Goal: Task Accomplishment & Management: Complete application form

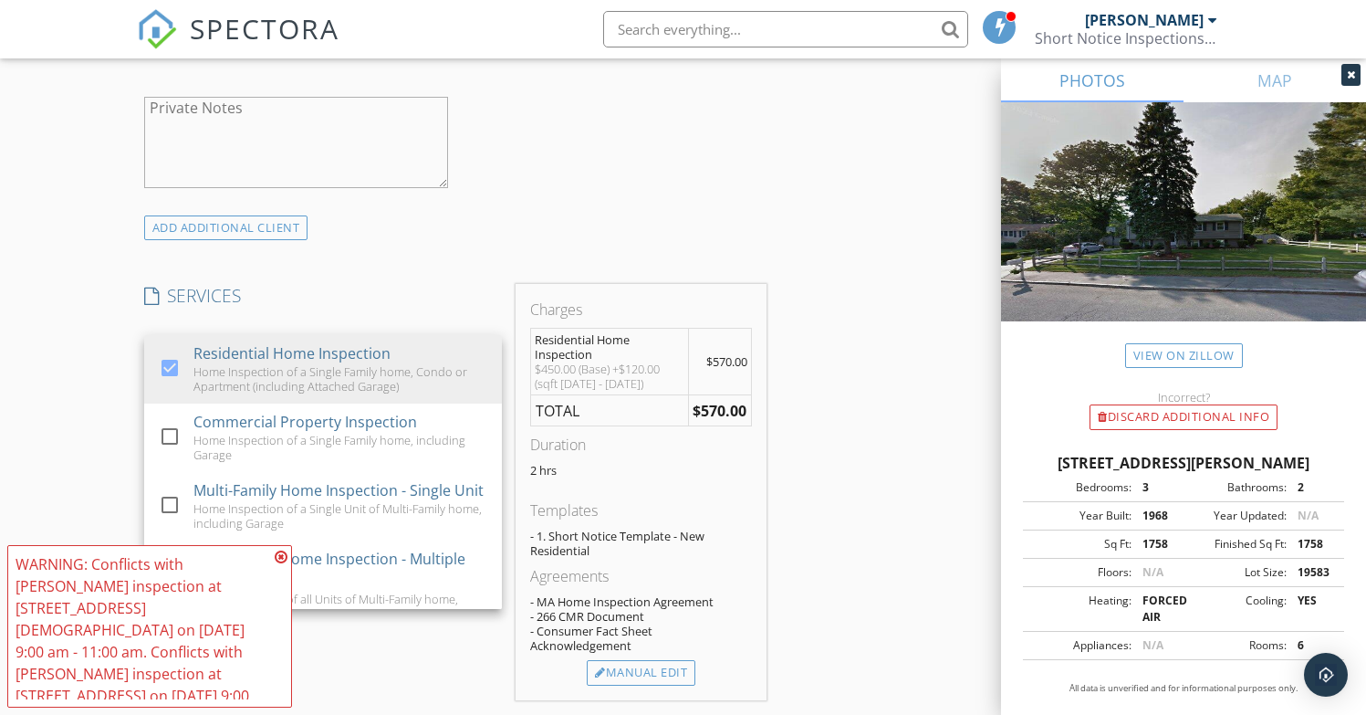
click at [734, 225] on div "ADD ADDITIONAL client" at bounding box center [456, 227] width 638 height 25
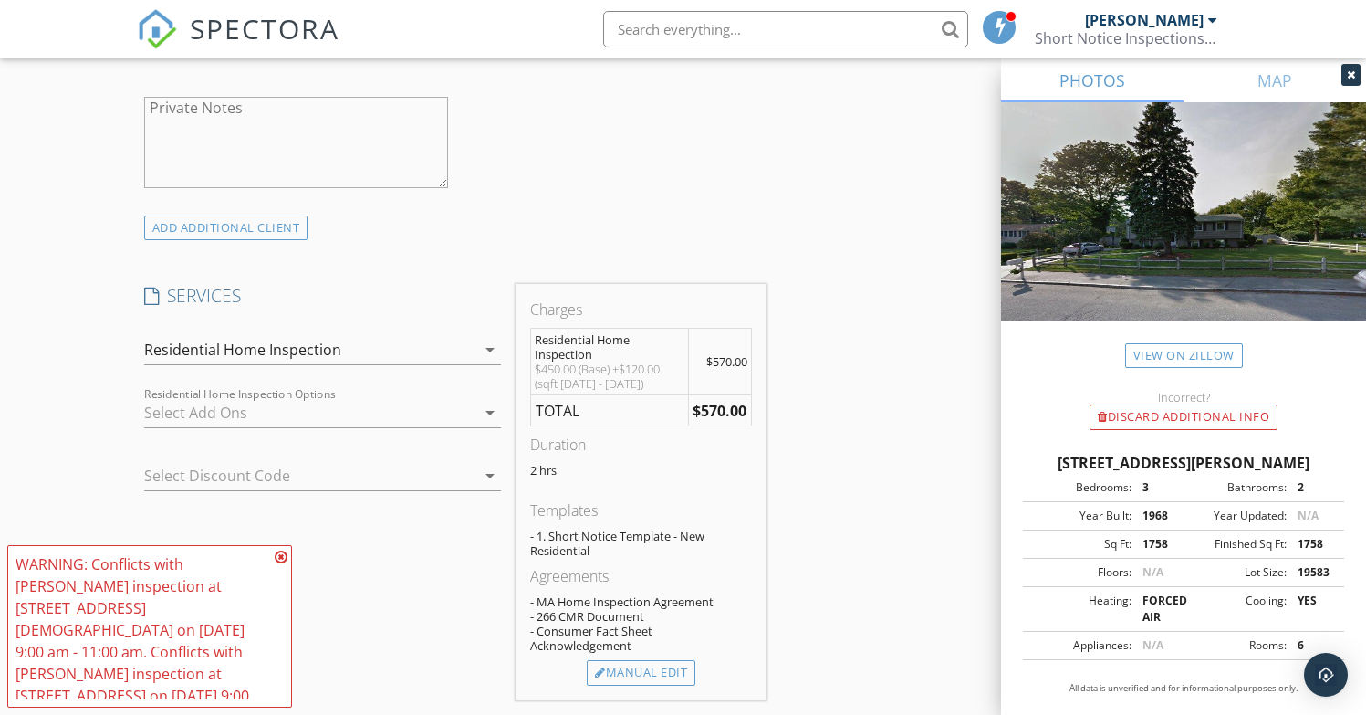
click at [280, 564] on icon at bounding box center [281, 556] width 13 height 15
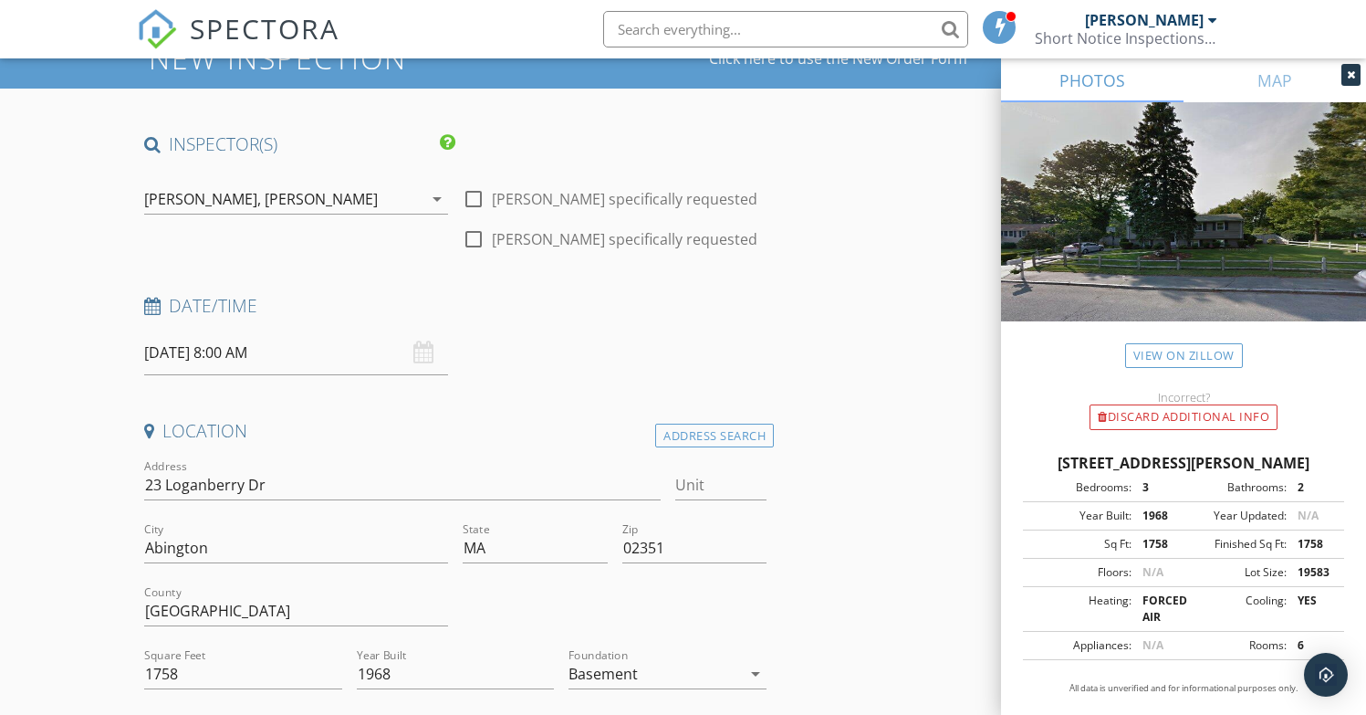
scroll to position [76, 0]
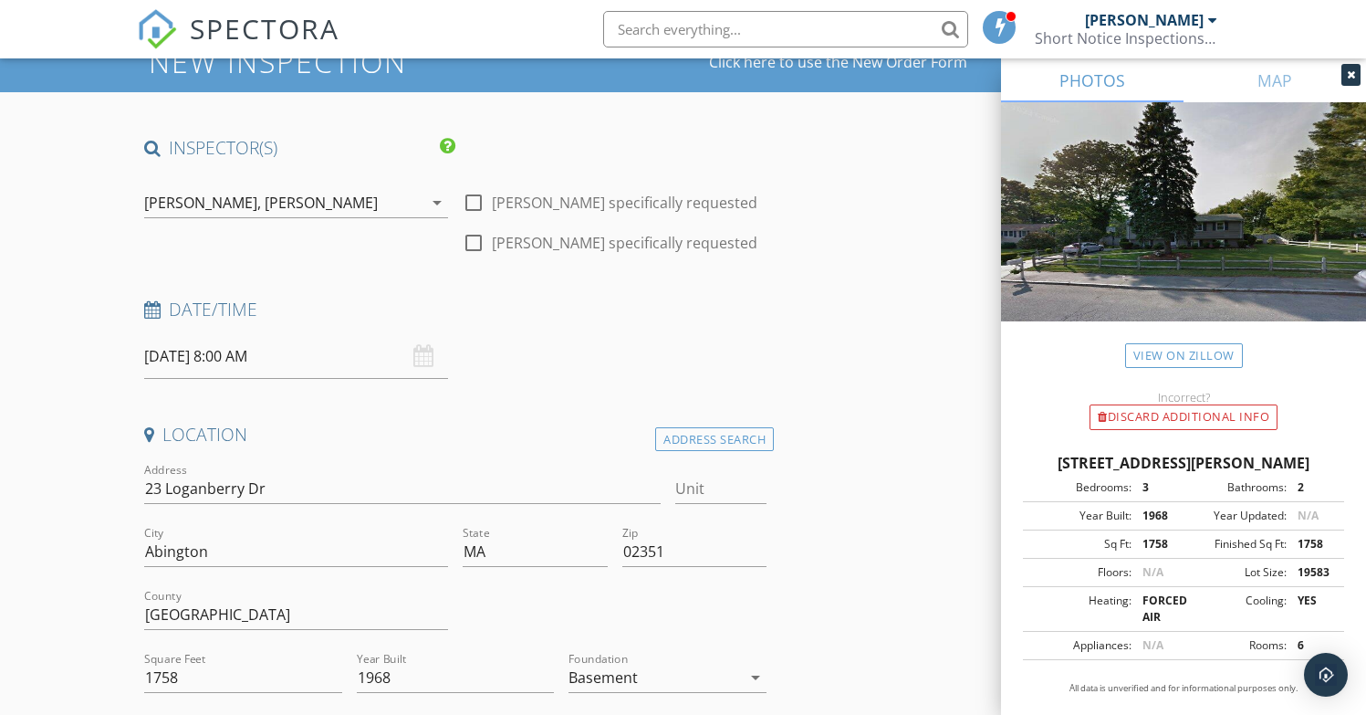
click at [323, 352] on input "09/29/2025 8:00 AM" at bounding box center [296, 356] width 304 height 45
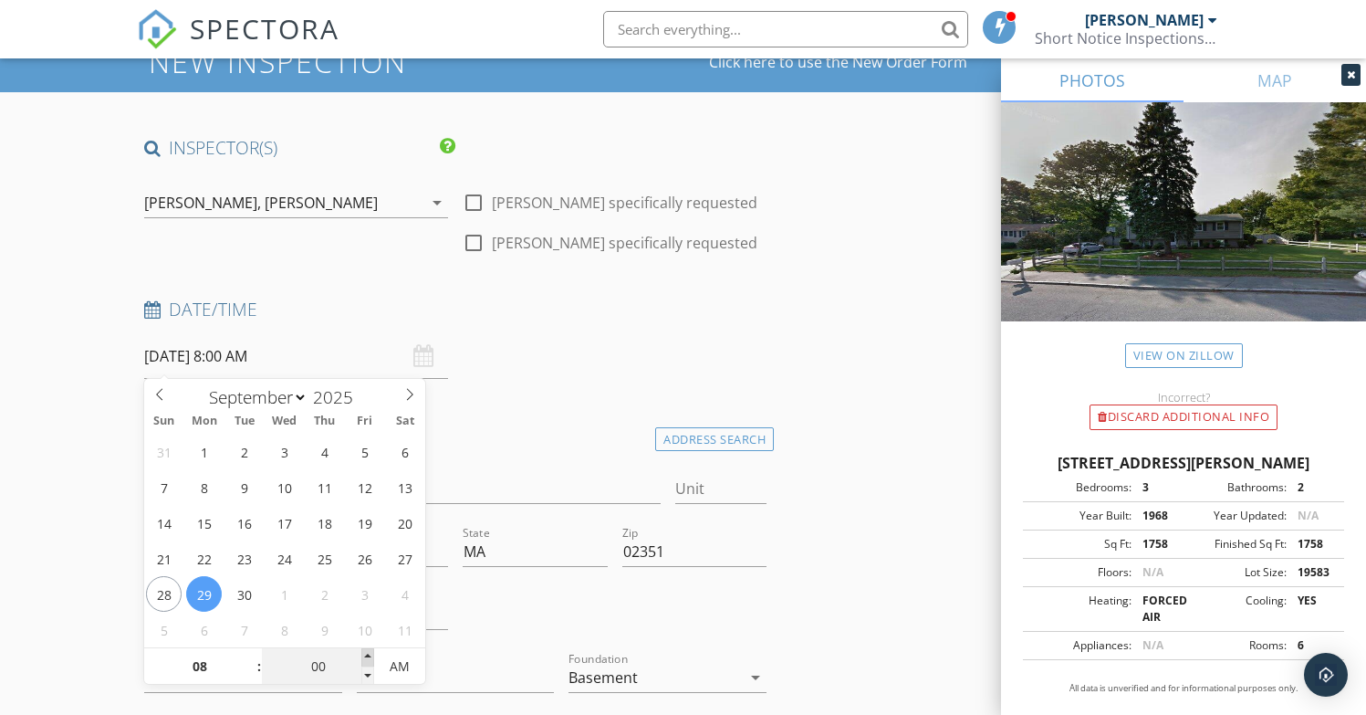
type input "09/29/2025 8:05 AM"
type input "05"
click at [367, 655] on span at bounding box center [367, 657] width 13 height 18
type input "09/29/2025 8:10 AM"
type input "10"
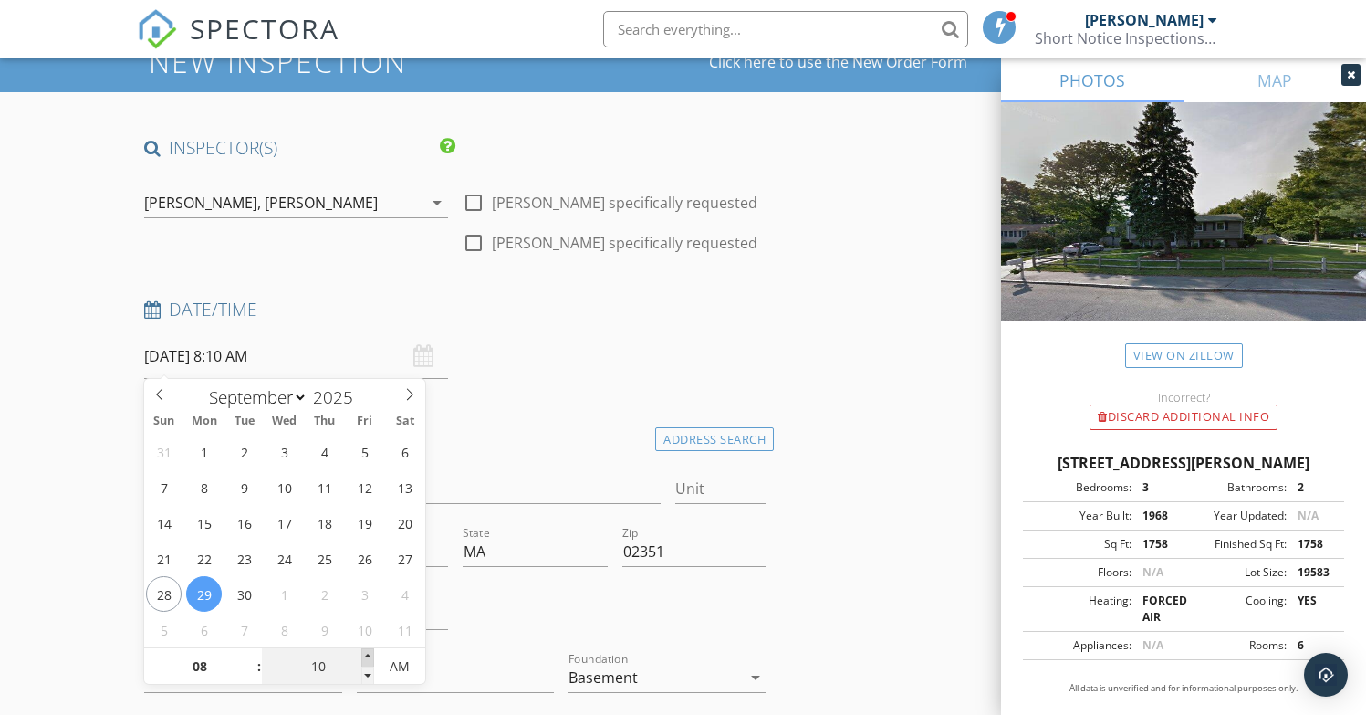
click at [367, 655] on span at bounding box center [367, 657] width 13 height 18
type input "09/29/2025 8:15 AM"
type input "15"
click at [367, 655] on span at bounding box center [367, 657] width 13 height 18
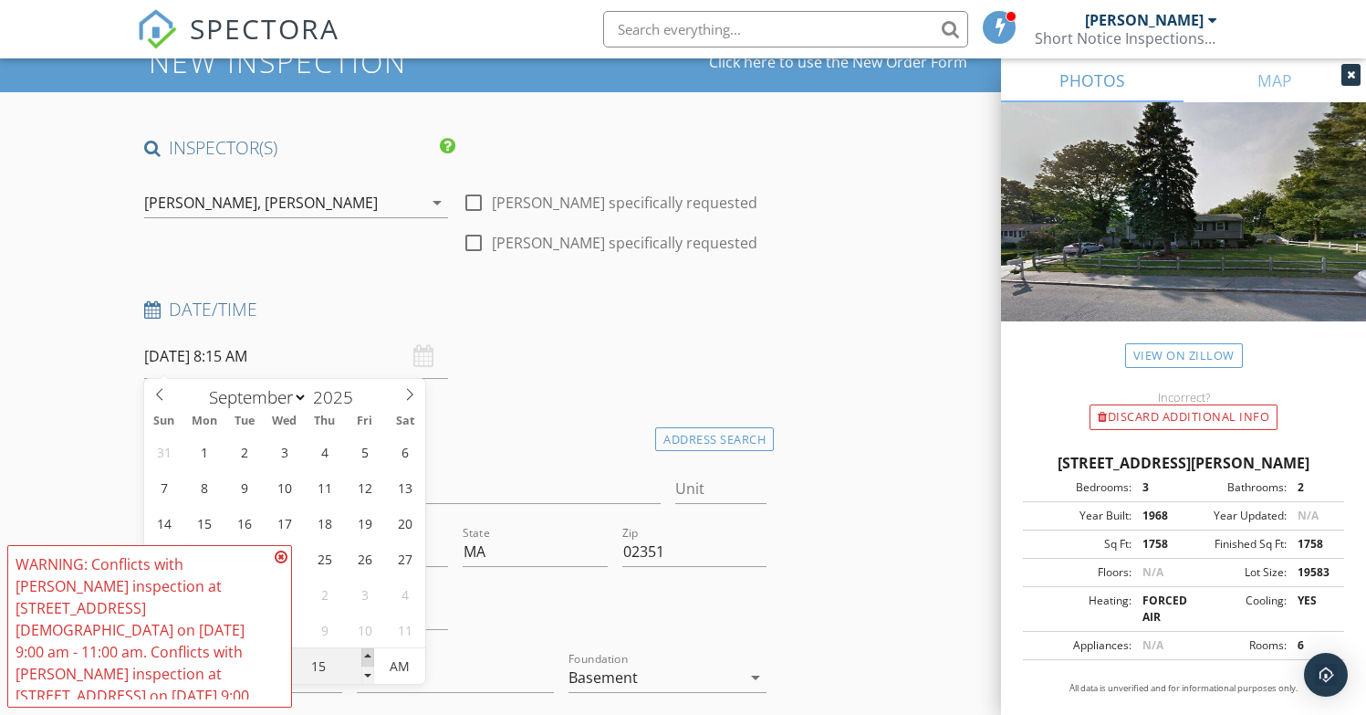
type input "09/29/2025 8:20 AM"
type input "20"
click at [367, 655] on span at bounding box center [367, 657] width 13 height 18
type input "09/29/2025 8:25 AM"
type input "25"
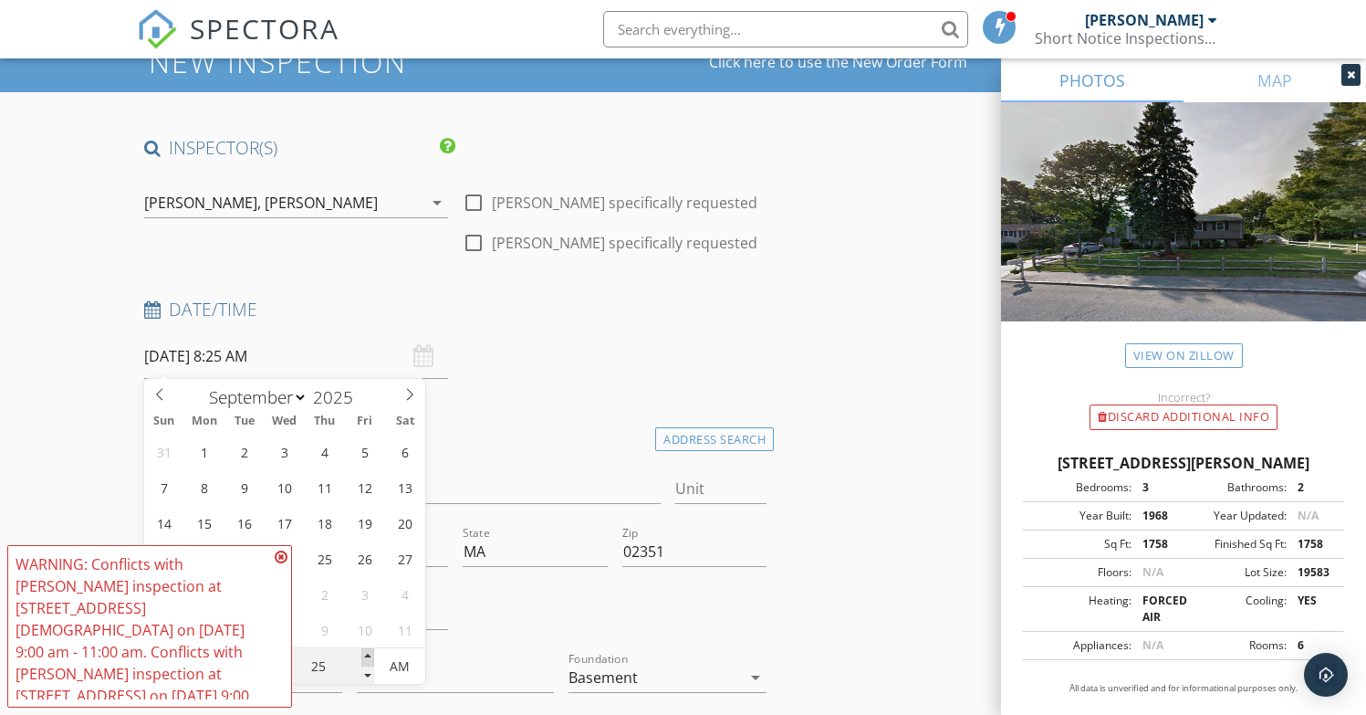
click at [367, 655] on span at bounding box center [367, 657] width 13 height 18
type input "[DATE] 8:30 AM"
type input "30"
click at [367, 655] on span at bounding box center [367, 657] width 13 height 18
click at [566, 622] on div at bounding box center [614, 616] width 319 height 63
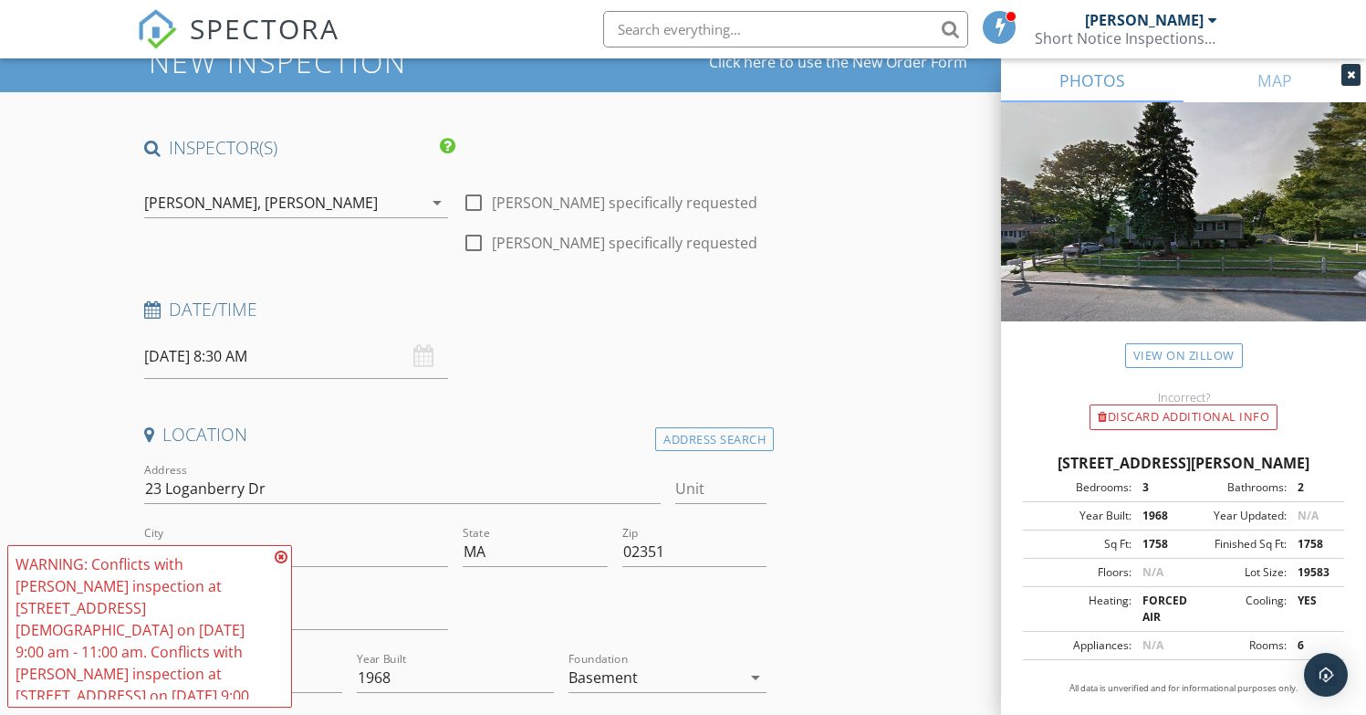
click at [280, 564] on icon at bounding box center [281, 556] width 13 height 15
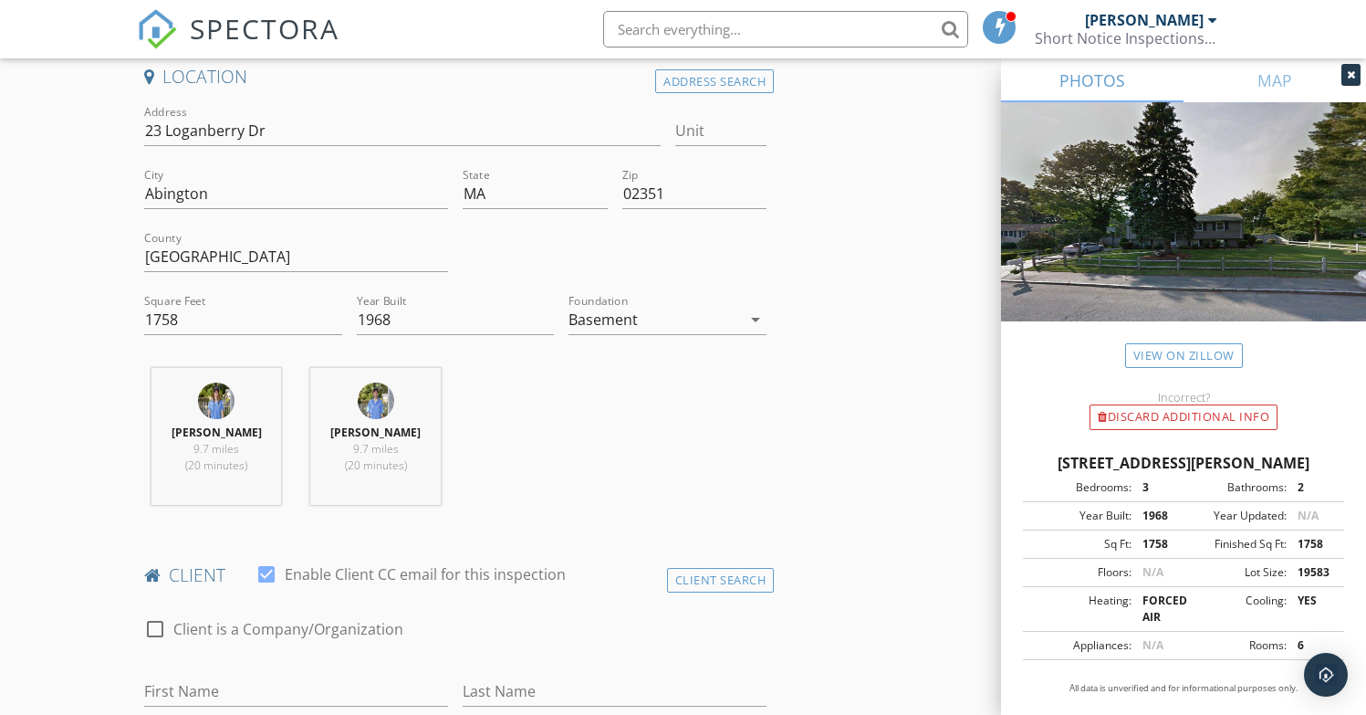
scroll to position [701, 0]
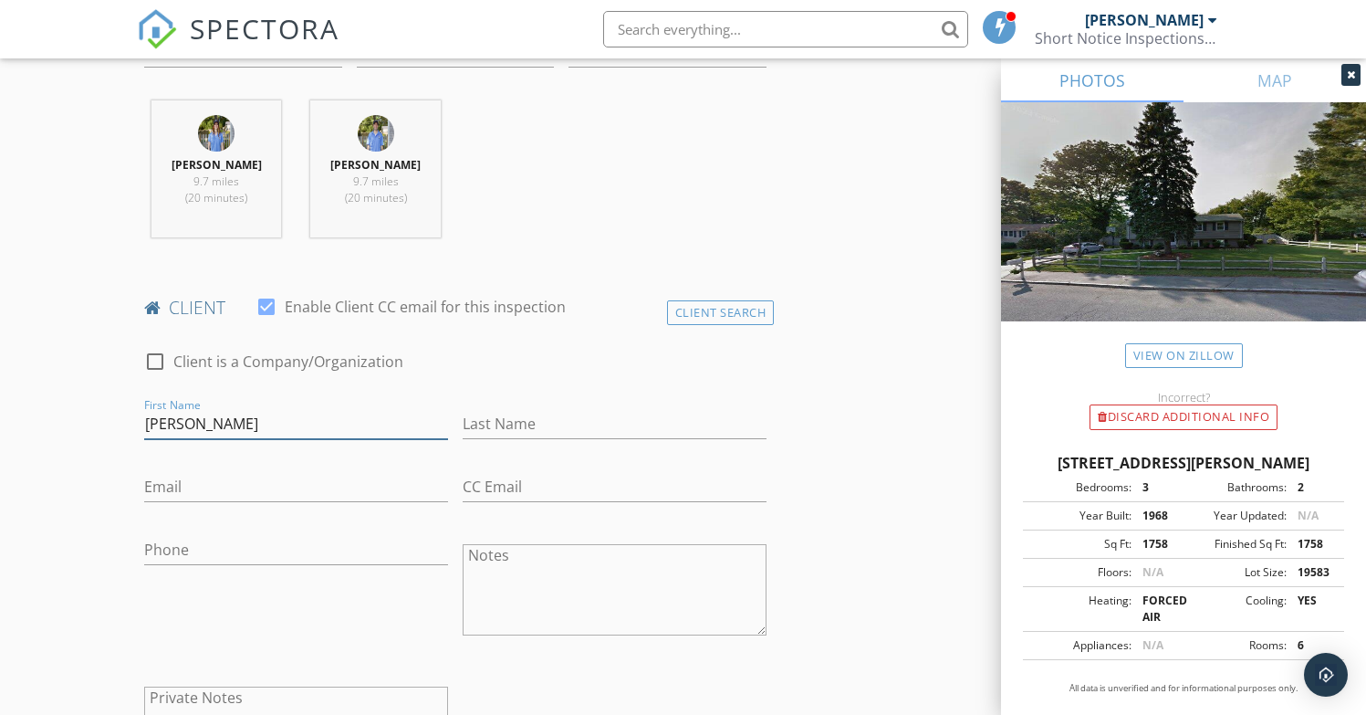
type input "[PERSON_NAME]"
click at [484, 425] on input "Rose Boyd" at bounding box center [615, 424] width 304 height 30
type input "[PERSON_NAME]"
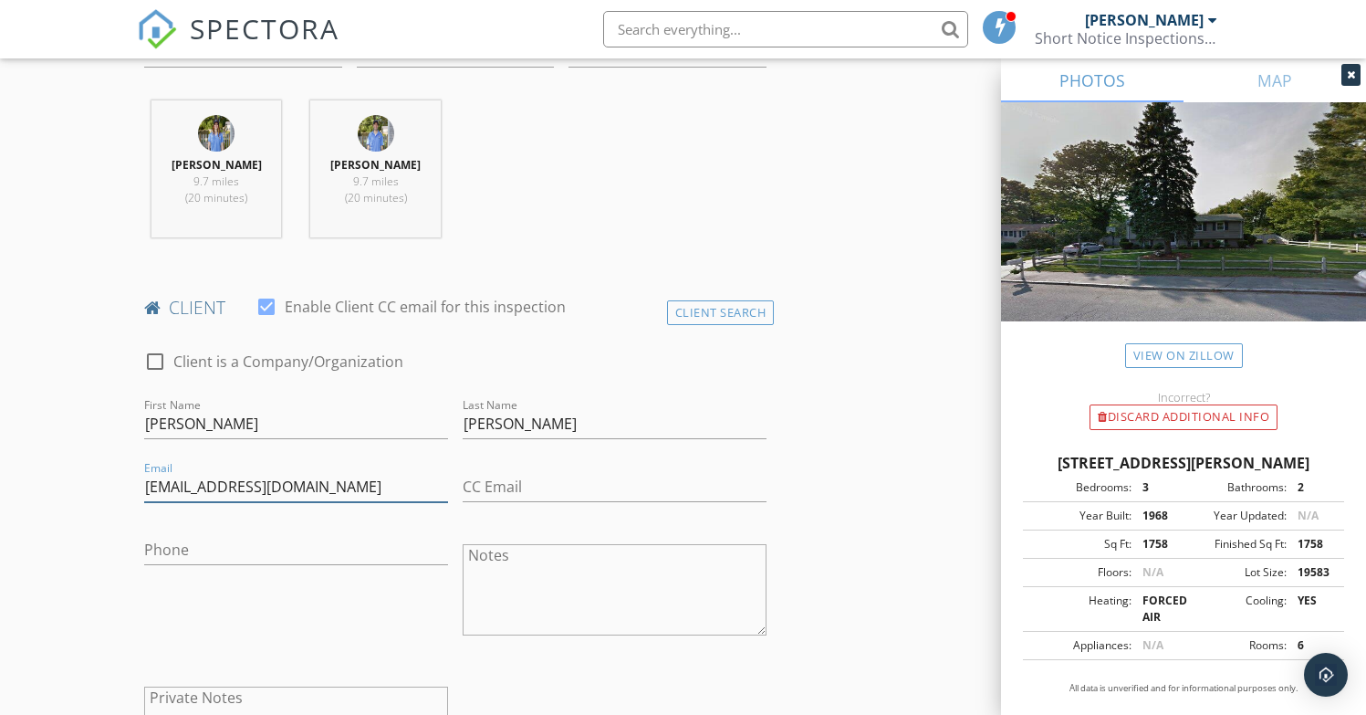
type input "[EMAIL_ADDRESS][DOMAIN_NAME]"
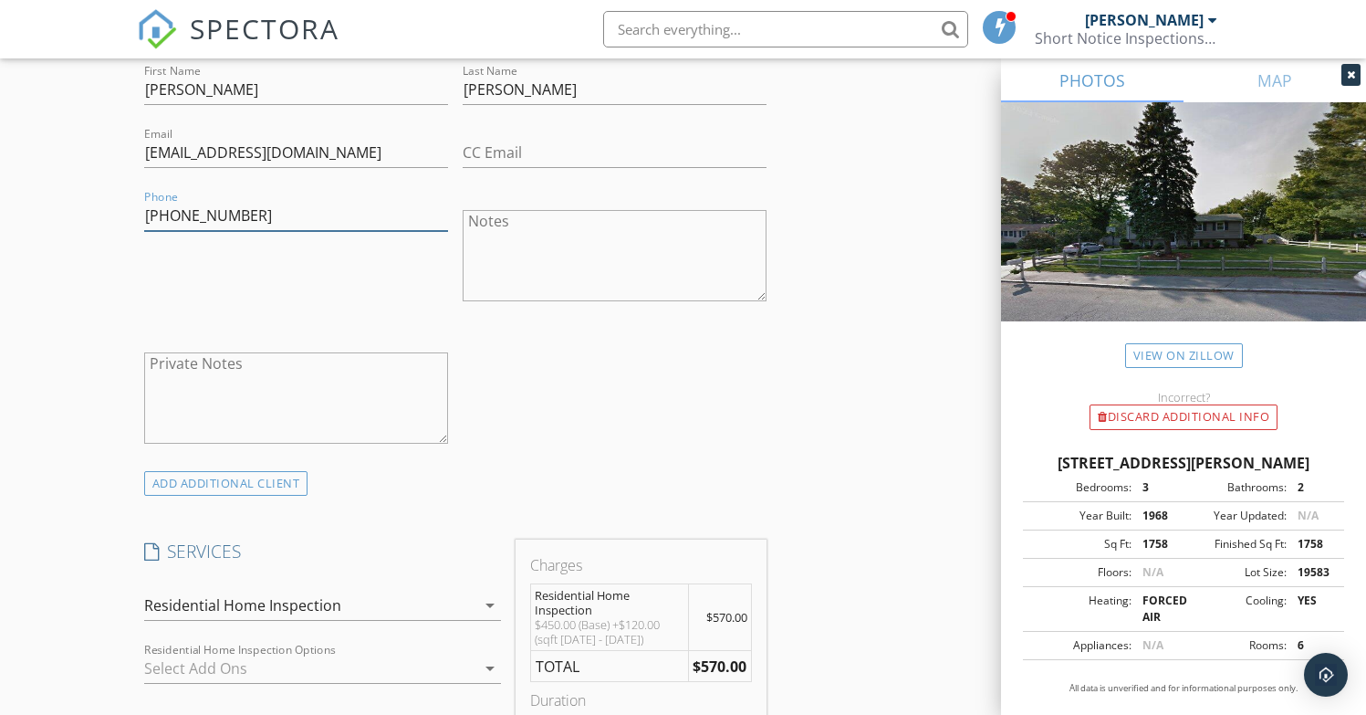
scroll to position [1097, 0]
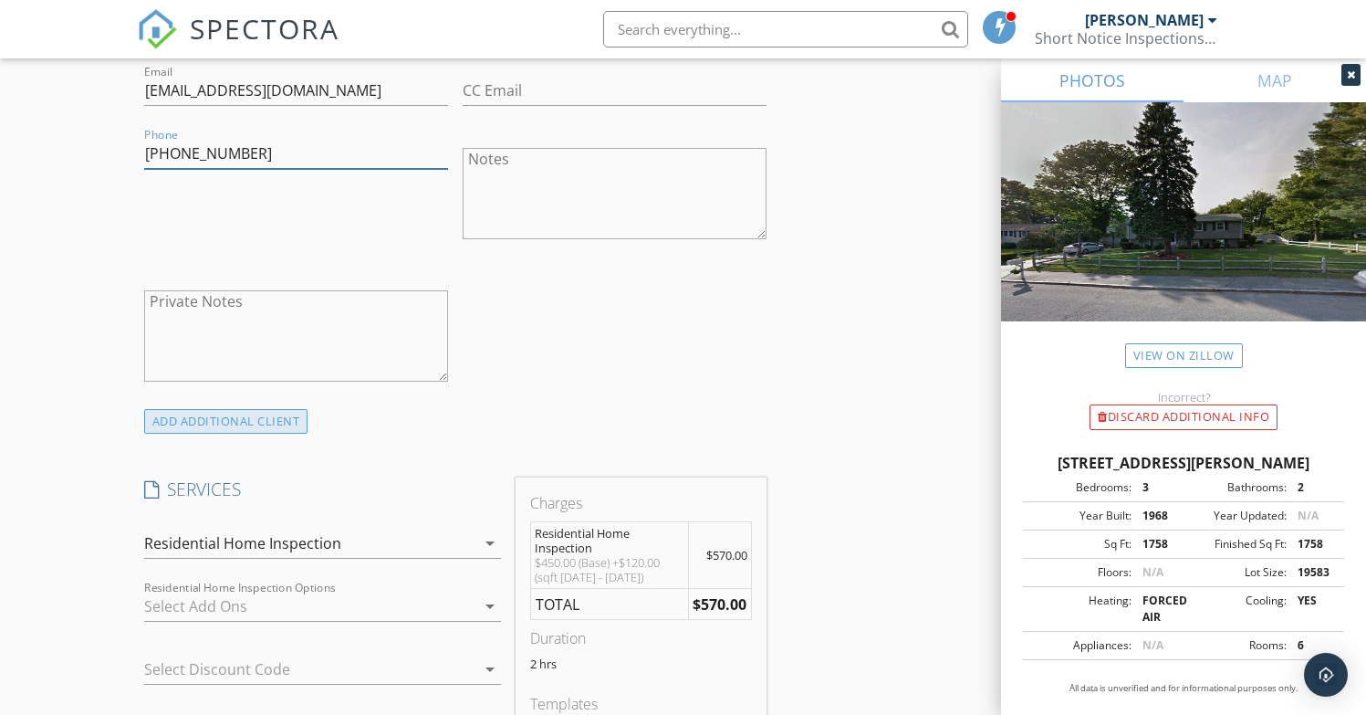
type input "[PHONE_NUMBER]"
click at [255, 418] on div "ADD ADDITIONAL client" at bounding box center [226, 421] width 164 height 25
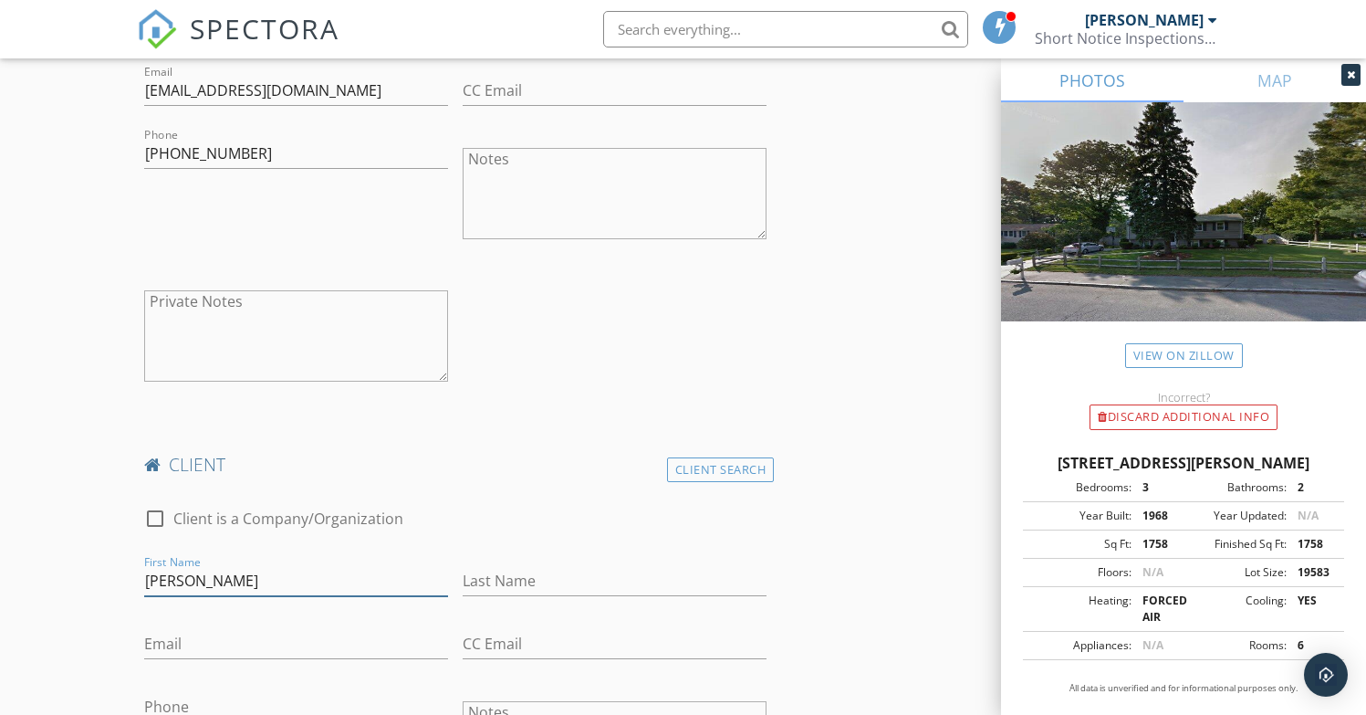
type input "[PERSON_NAME]"
type input "Toto"
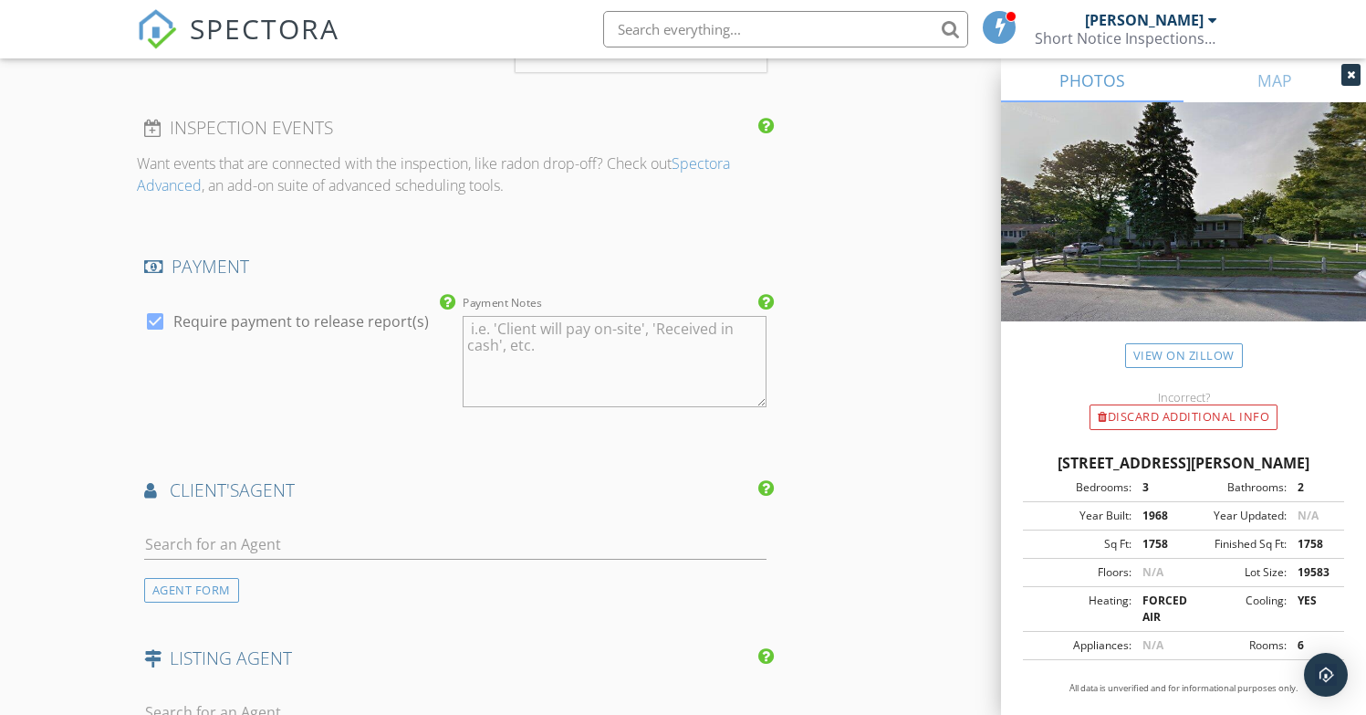
scroll to position [2480, 0]
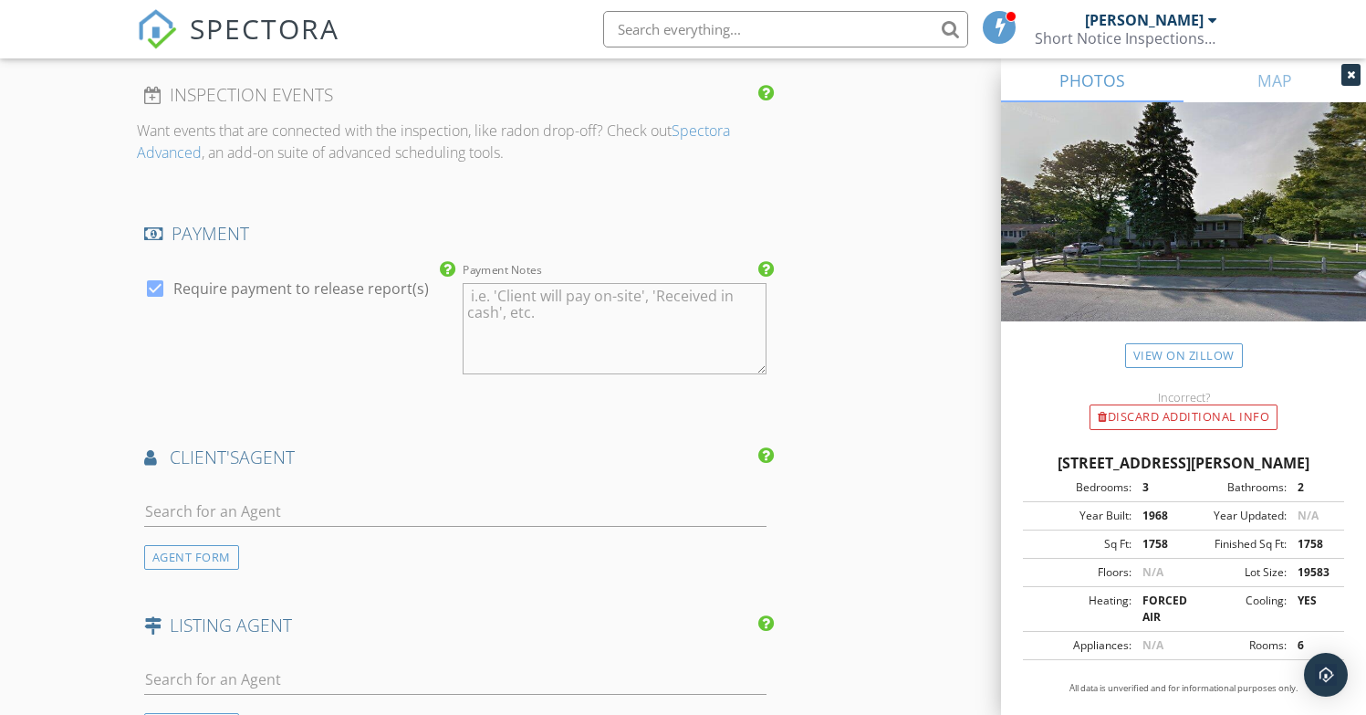
type input "[PERSON_NAME][EMAIL_ADDRESS][PERSON_NAME][DOMAIN_NAME]"
click at [363, 500] on input "text" at bounding box center [455, 511] width 623 height 30
click at [195, 550] on div "AGENT FORM" at bounding box center [191, 557] width 95 height 25
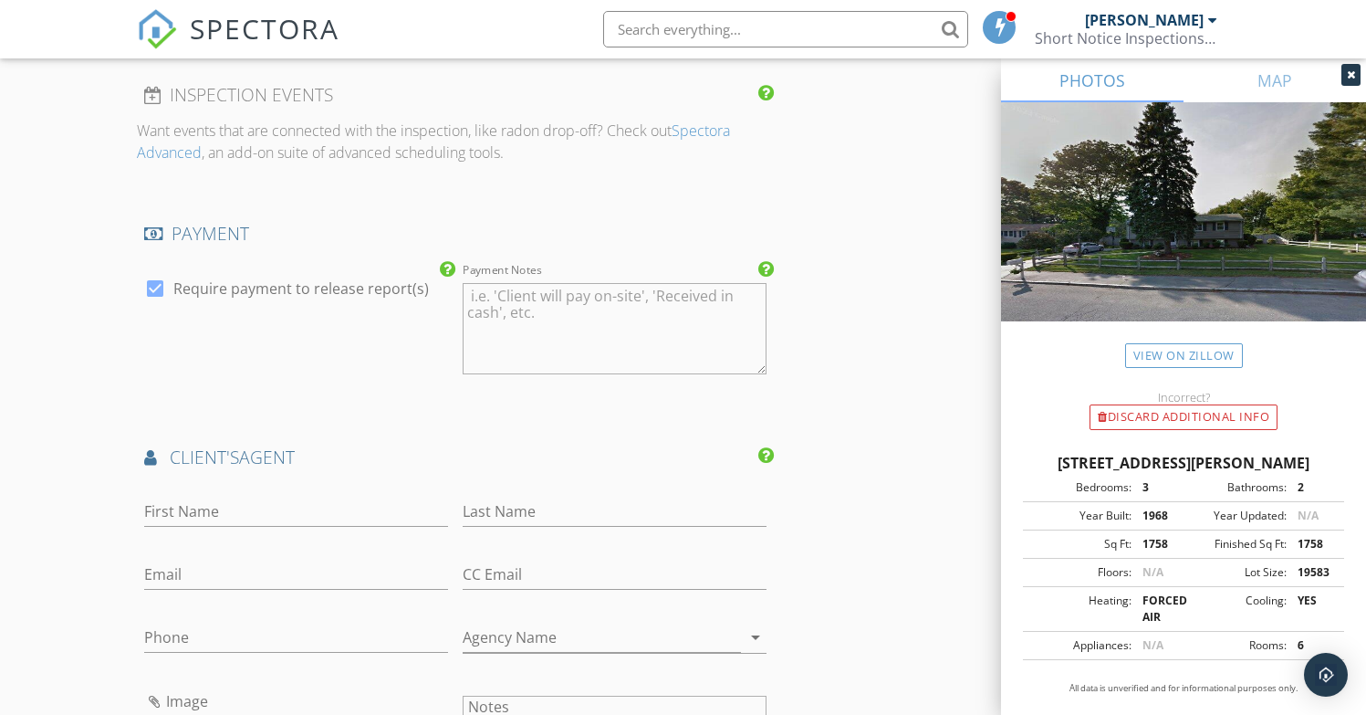
scroll to position [2502, 0]
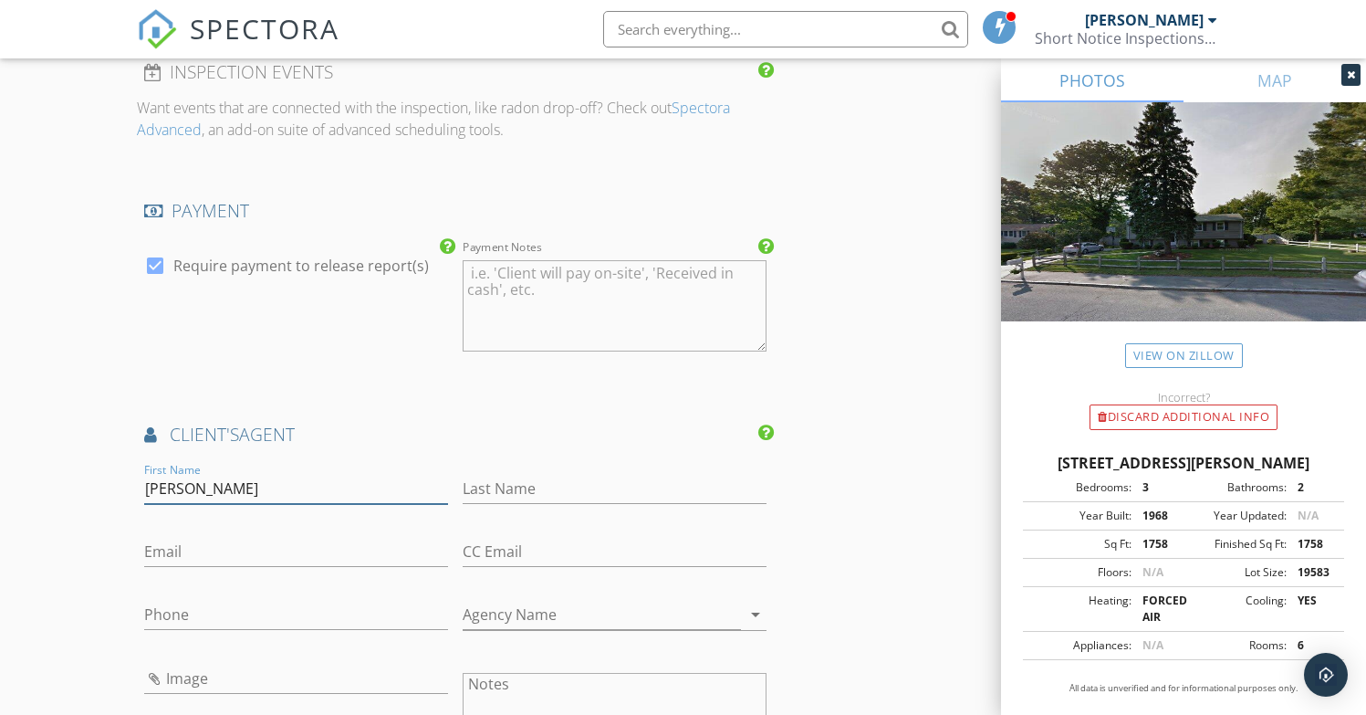
type input "[PERSON_NAME]"
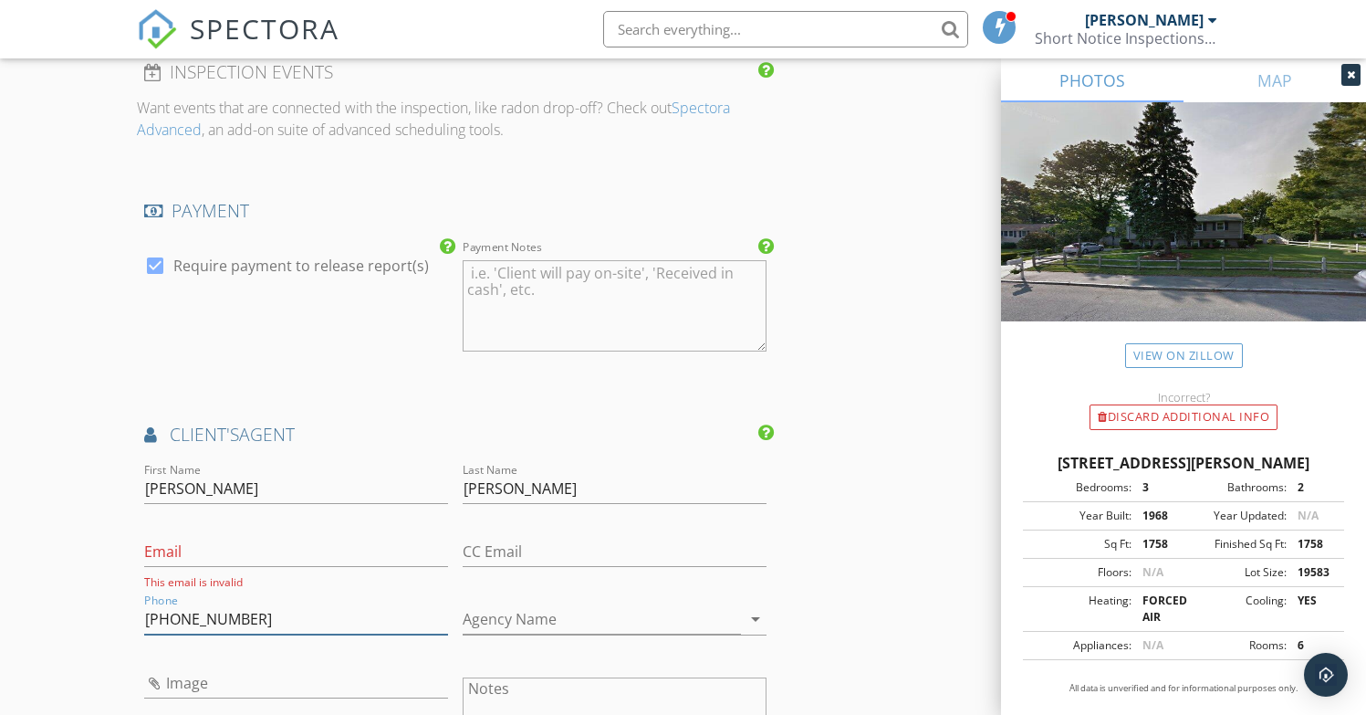
type input "[PHONE_NUMBER]"
click at [316, 548] on input "Email" at bounding box center [296, 552] width 304 height 30
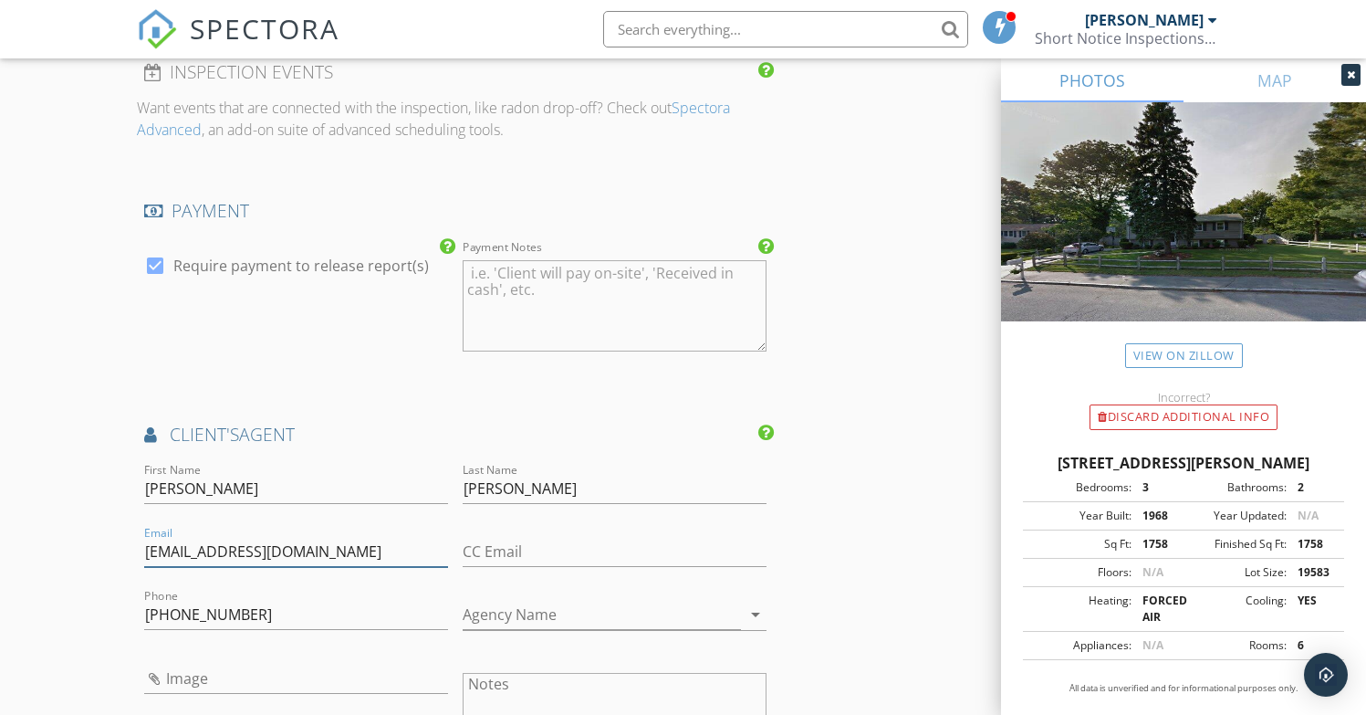
type input "[EMAIL_ADDRESS][DOMAIN_NAME]"
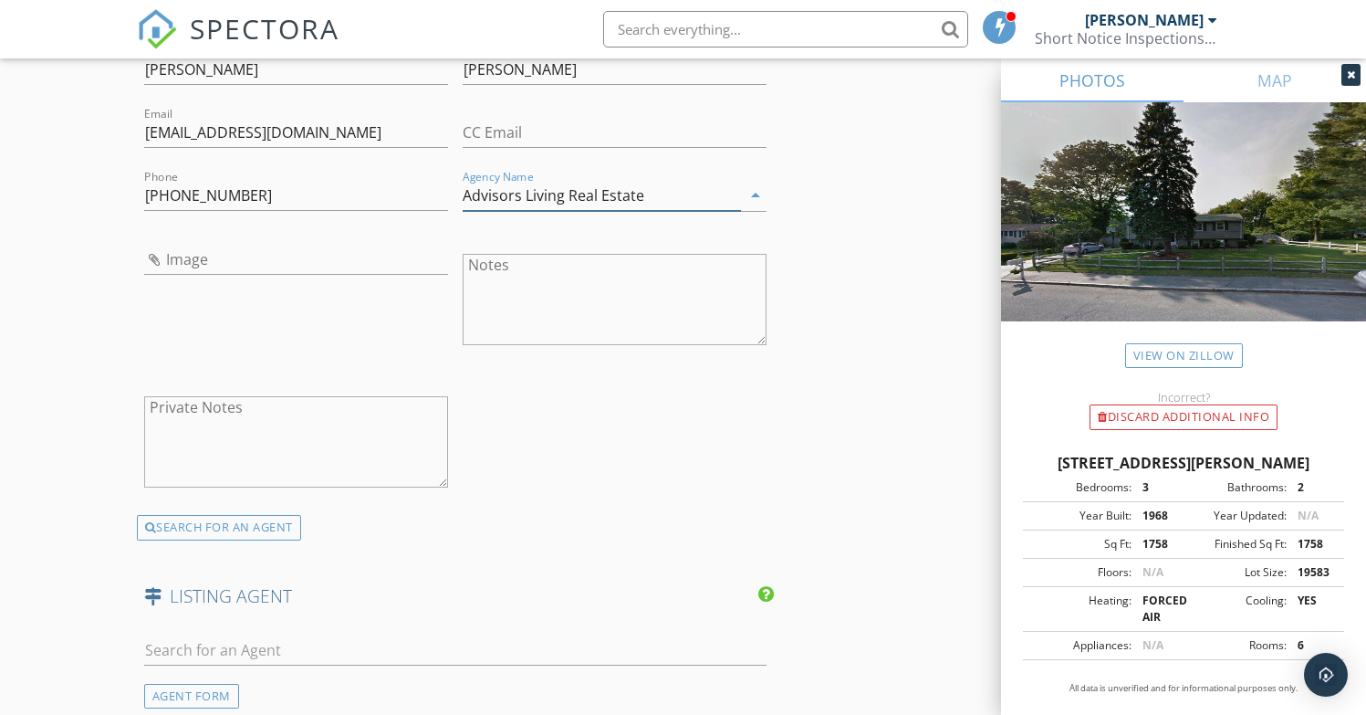
scroll to position [3046, 0]
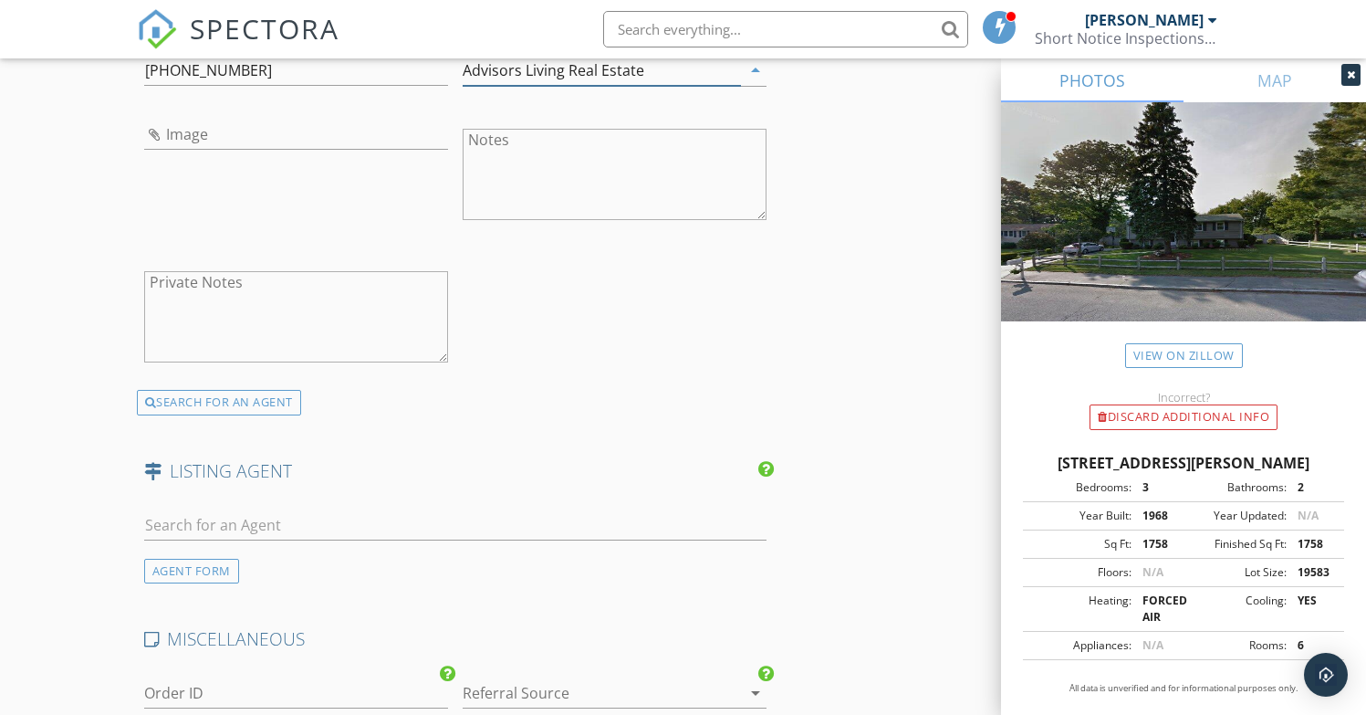
type input "Advisors Living Real Estate"
click at [343, 528] on input "text" at bounding box center [455, 525] width 623 height 30
click at [172, 567] on div "AGENT FORM" at bounding box center [191, 571] width 95 height 25
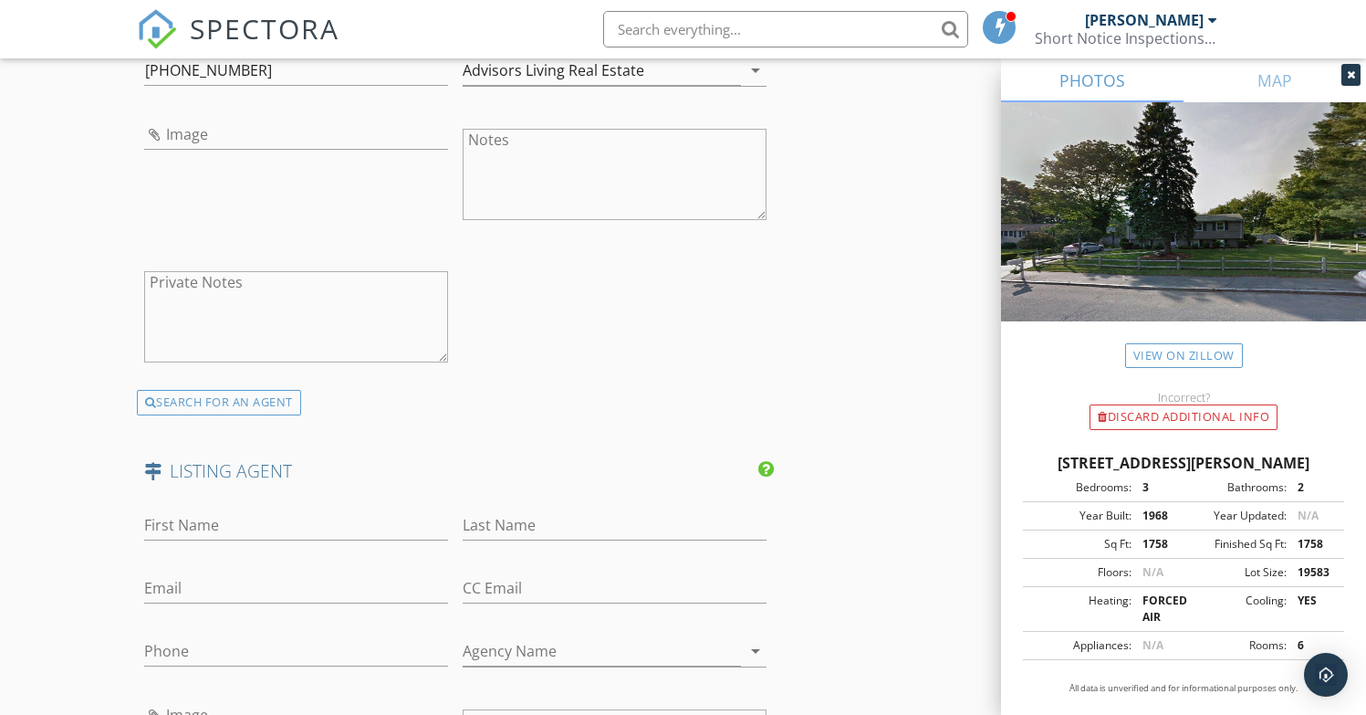
scroll to position [3050, 0]
type input "Colleen"
type input "Foulsham"
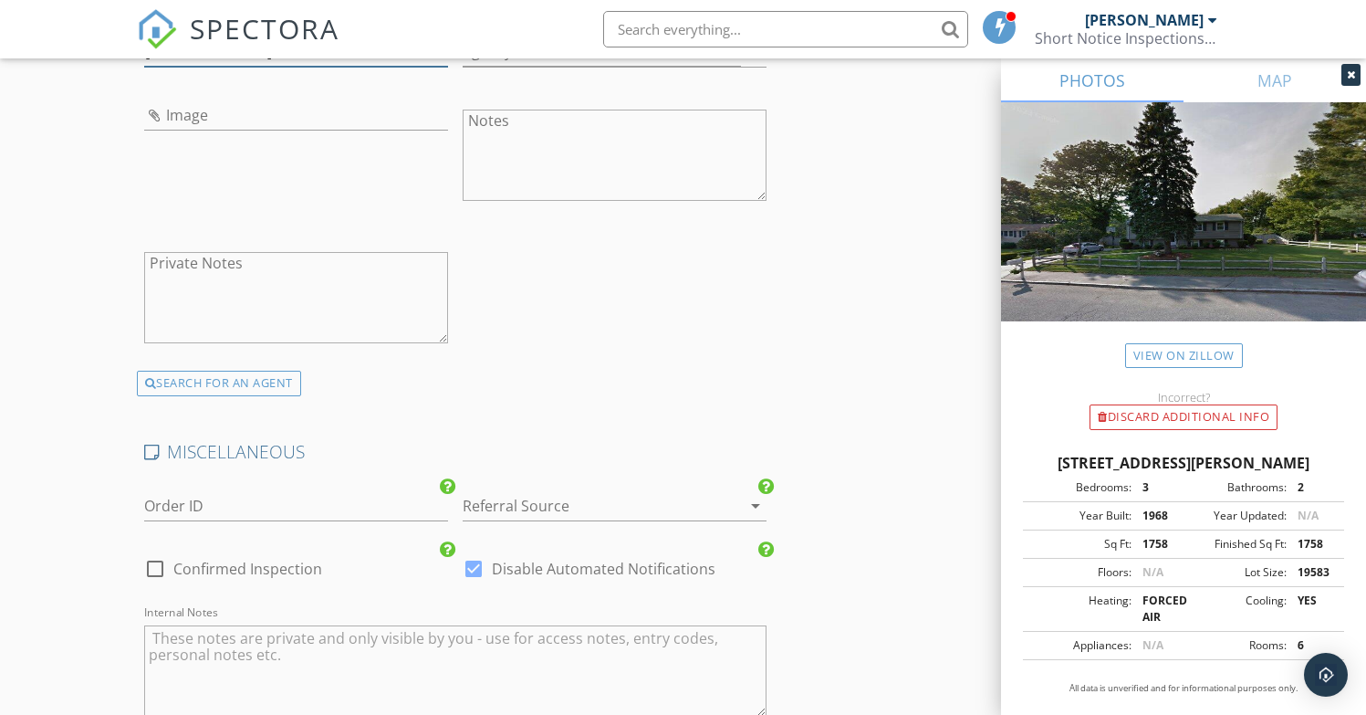
scroll to position [3769, 0]
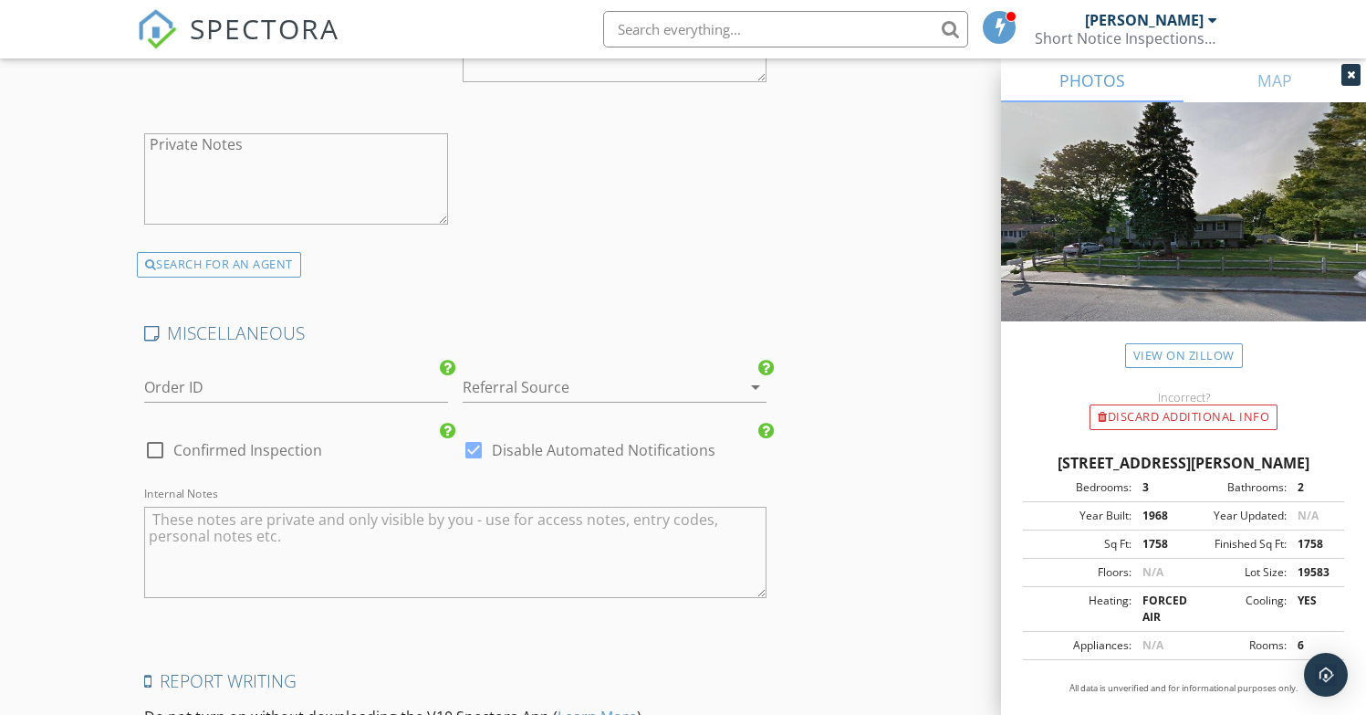
type input "[PHONE_NUMBER]"
click at [662, 374] on div at bounding box center [589, 386] width 253 height 29
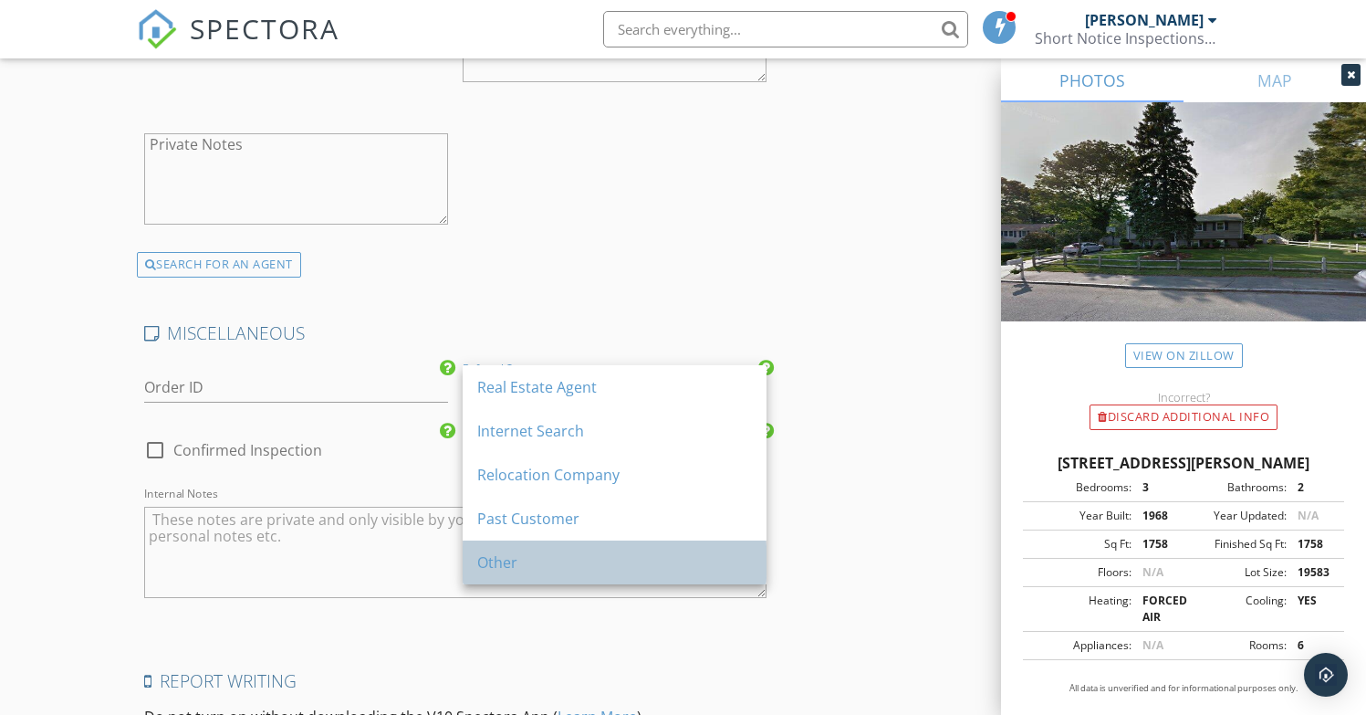
click at [526, 555] on div "Other" at bounding box center [614, 562] width 275 height 22
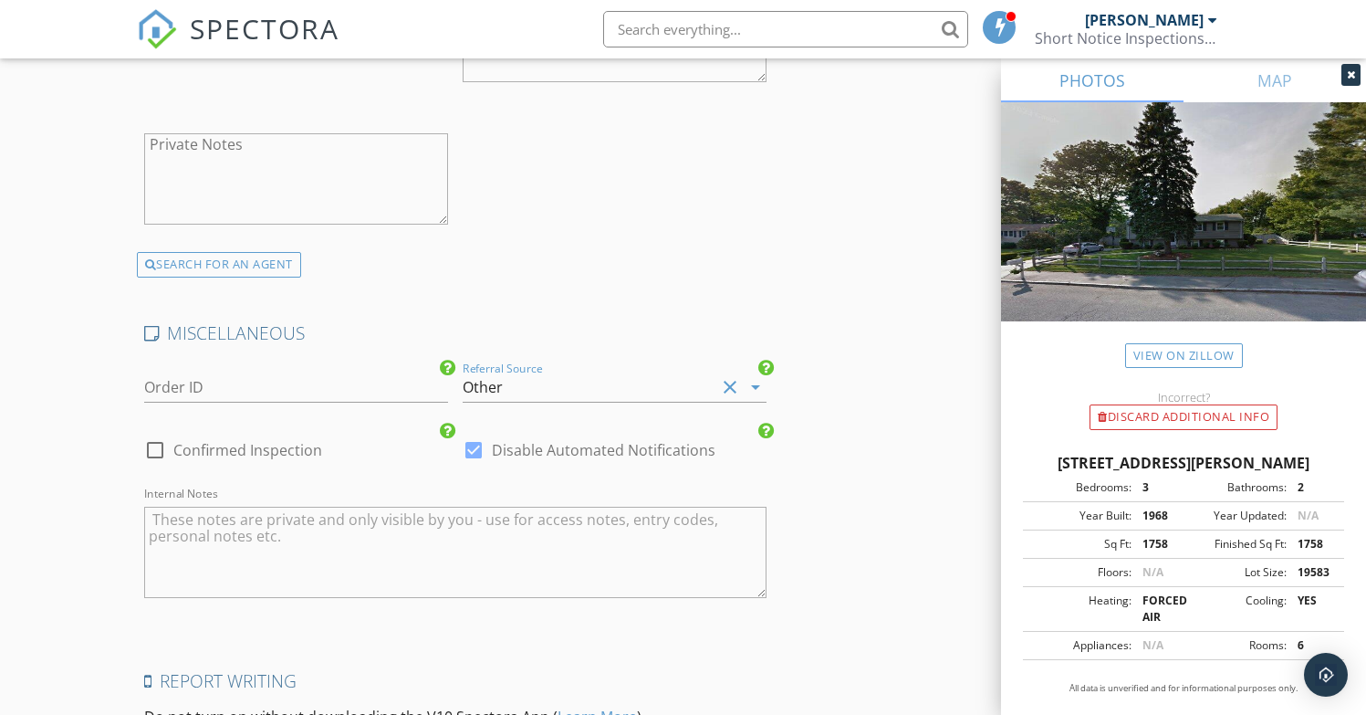
click at [287, 441] on label "Confirmed Inspection" at bounding box center [247, 450] width 149 height 18
checkbox input "true"
click at [484, 441] on div at bounding box center [473, 449] width 31 height 31
checkbox input "false"
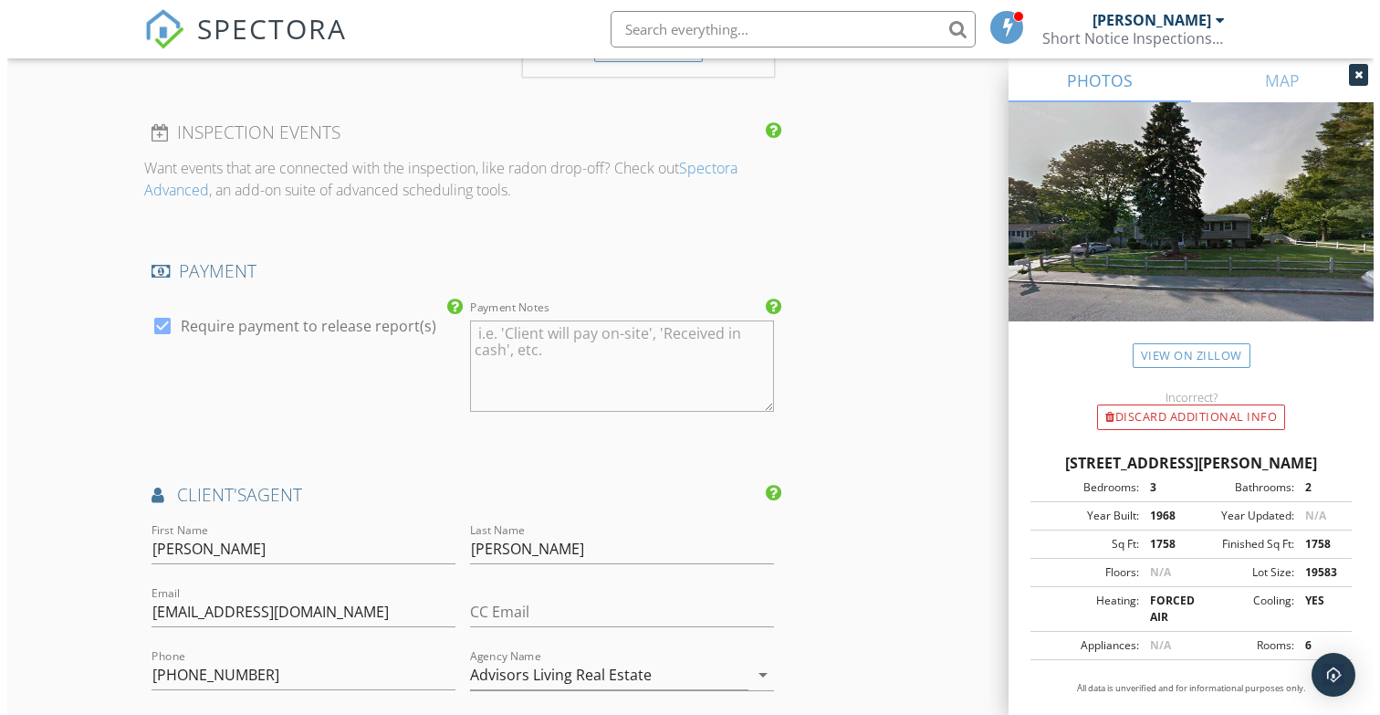
scroll to position [4001, 0]
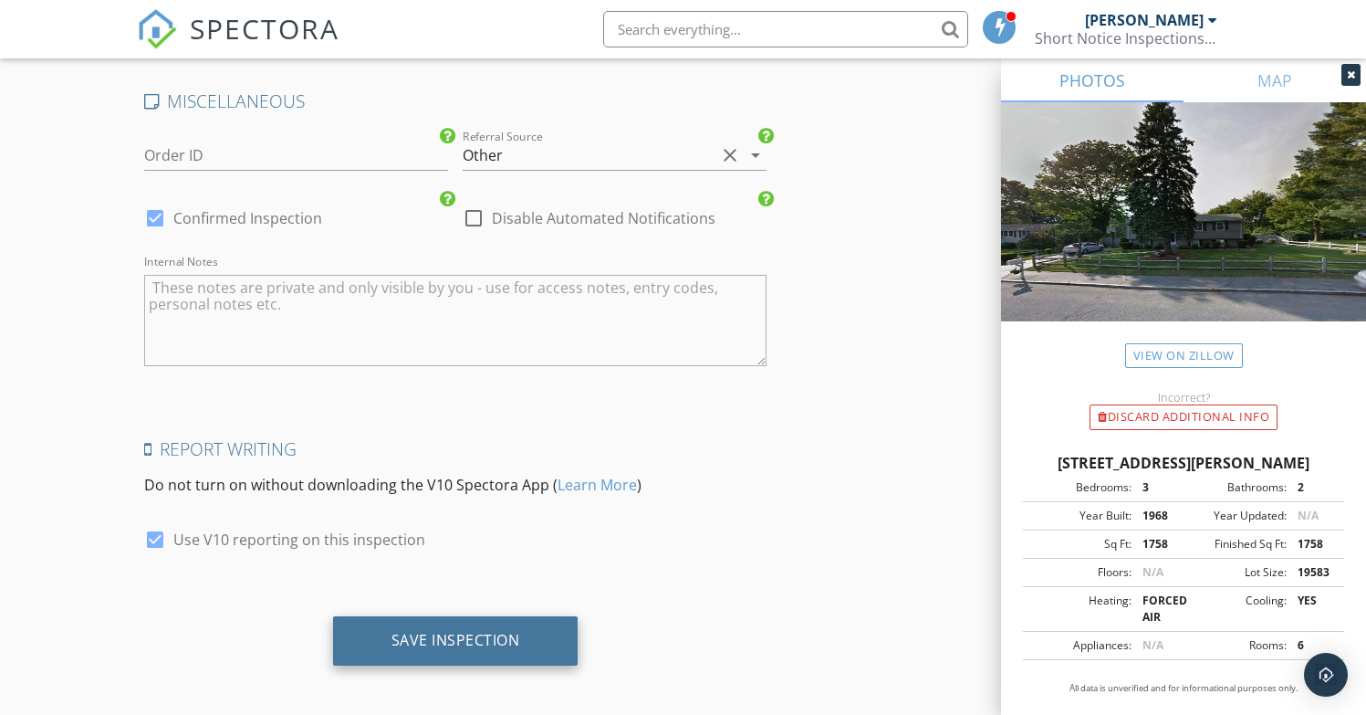
click at [465, 632] on div "Save Inspection" at bounding box center [456, 640] width 129 height 18
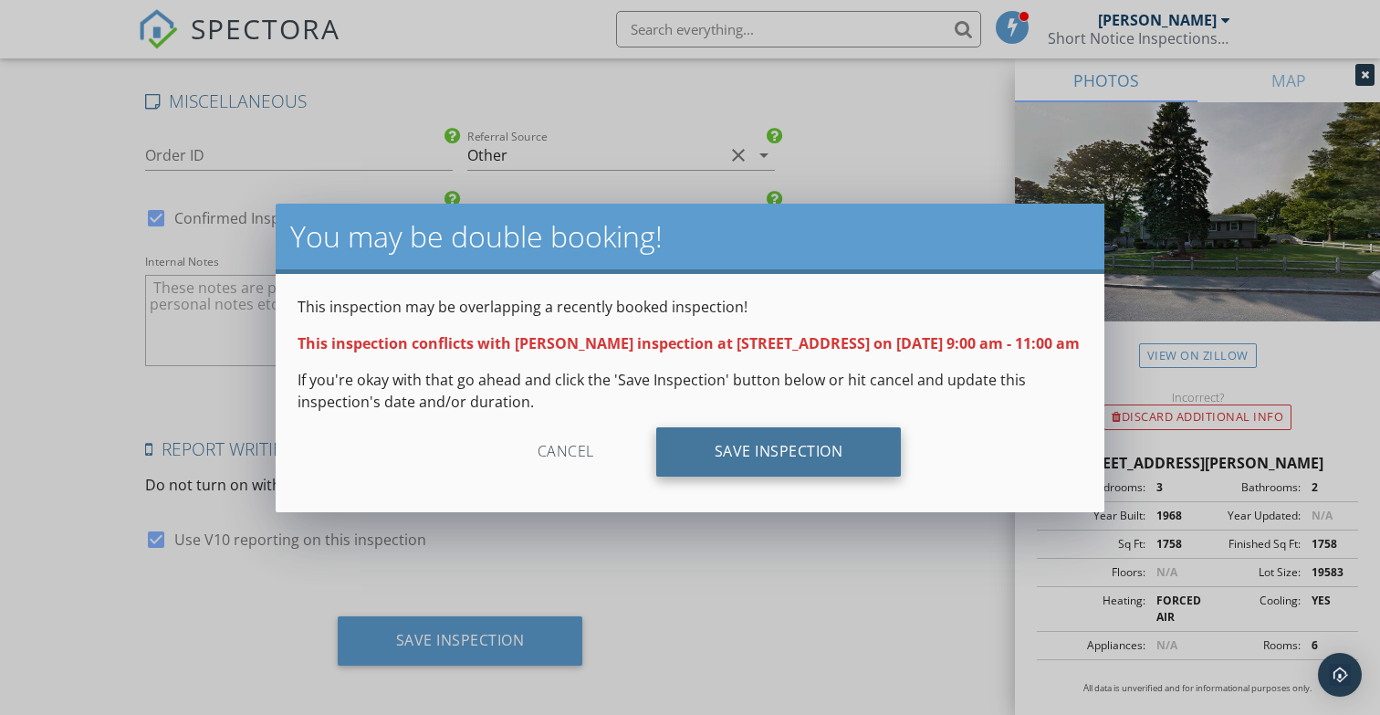
click at [809, 452] on div "Save Inspection" at bounding box center [779, 451] width 246 height 49
